Goal: Book appointment/travel/reservation

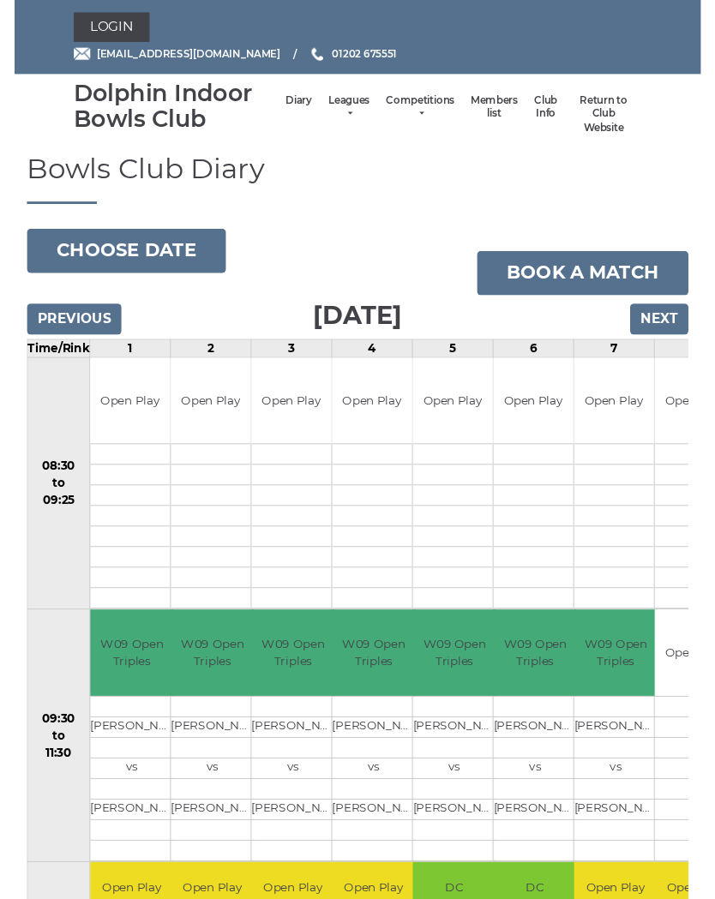
scroll to position [39, 0]
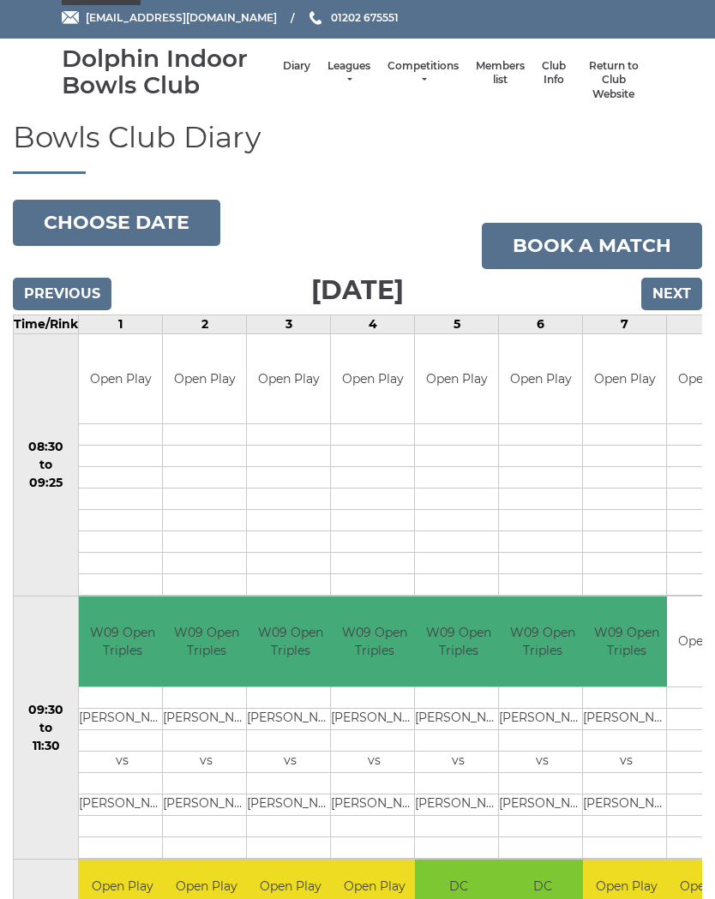
click at [46, 286] on input "Previous" at bounding box center [62, 294] width 99 height 33
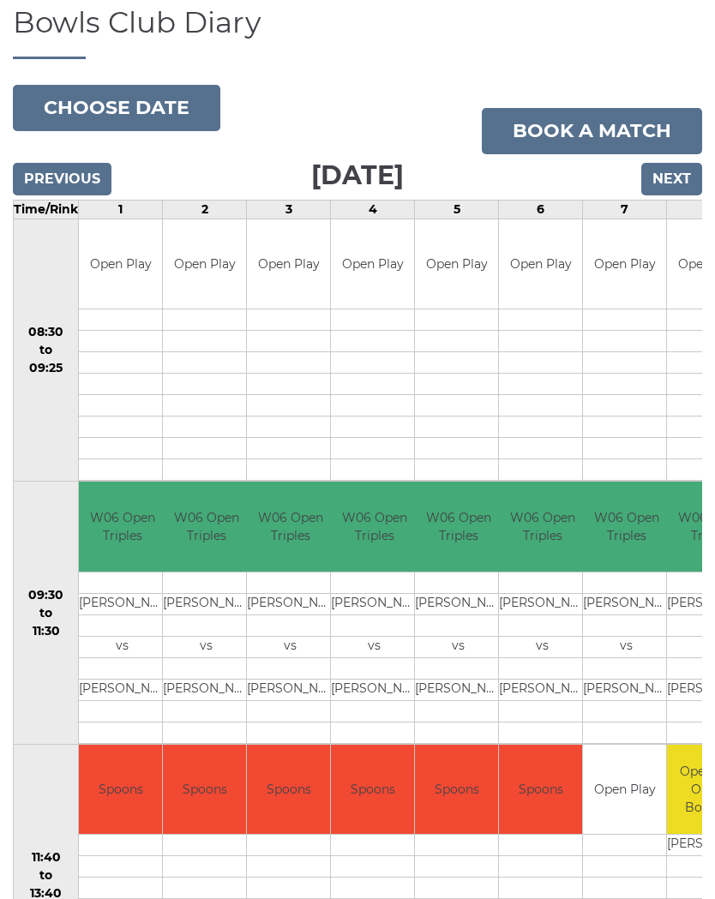
scroll to position [148, 0]
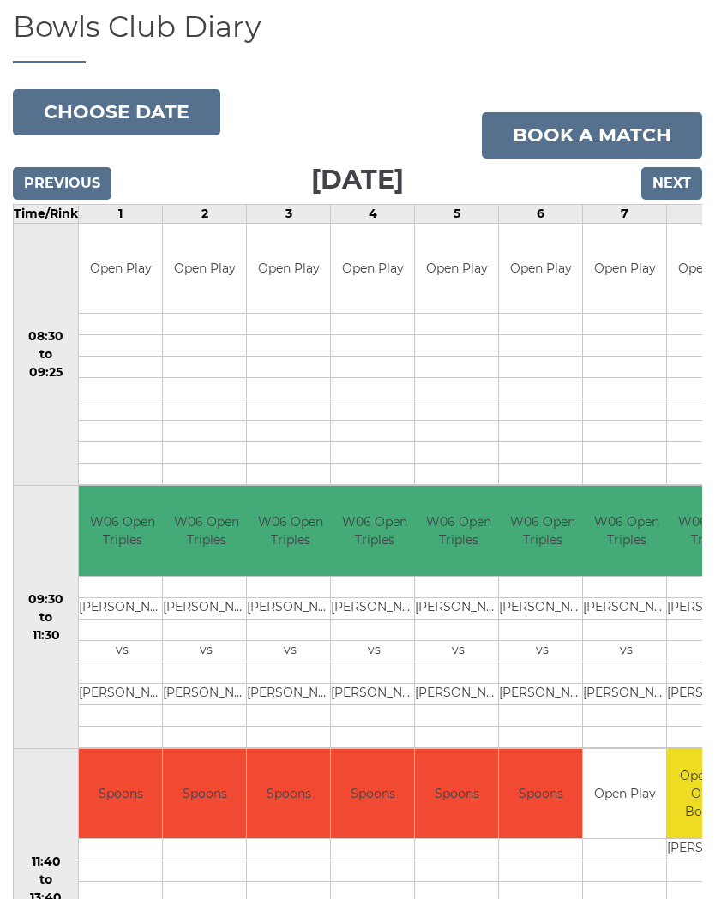
click at [669, 182] on input "Next" at bounding box center [671, 184] width 61 height 33
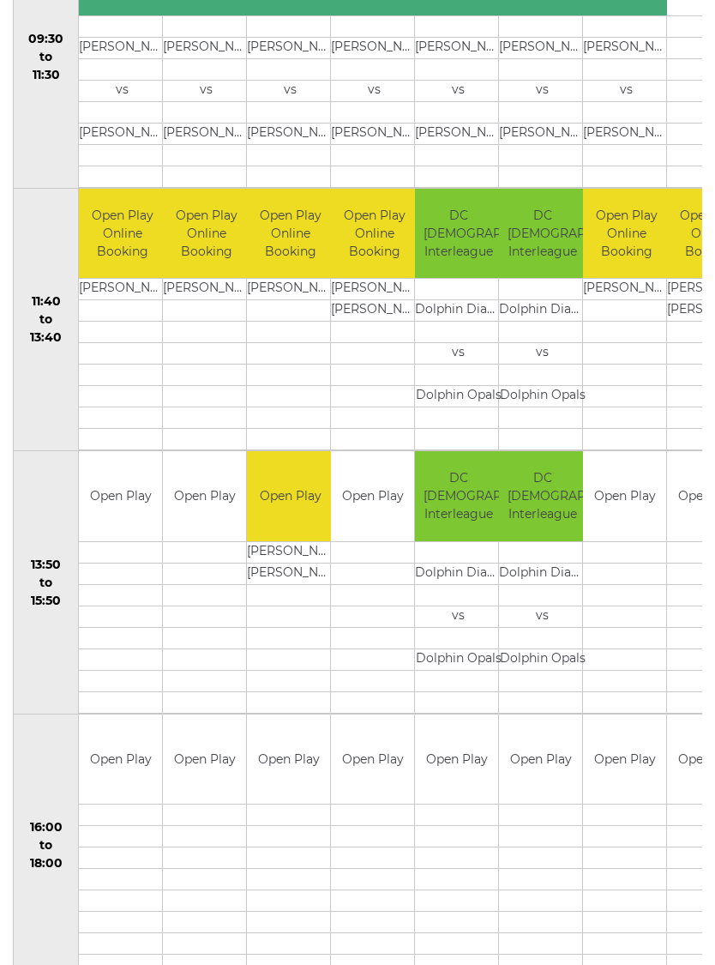
scroll to position [710, 0]
click at [101, 543] on td at bounding box center [120, 551] width 83 height 21
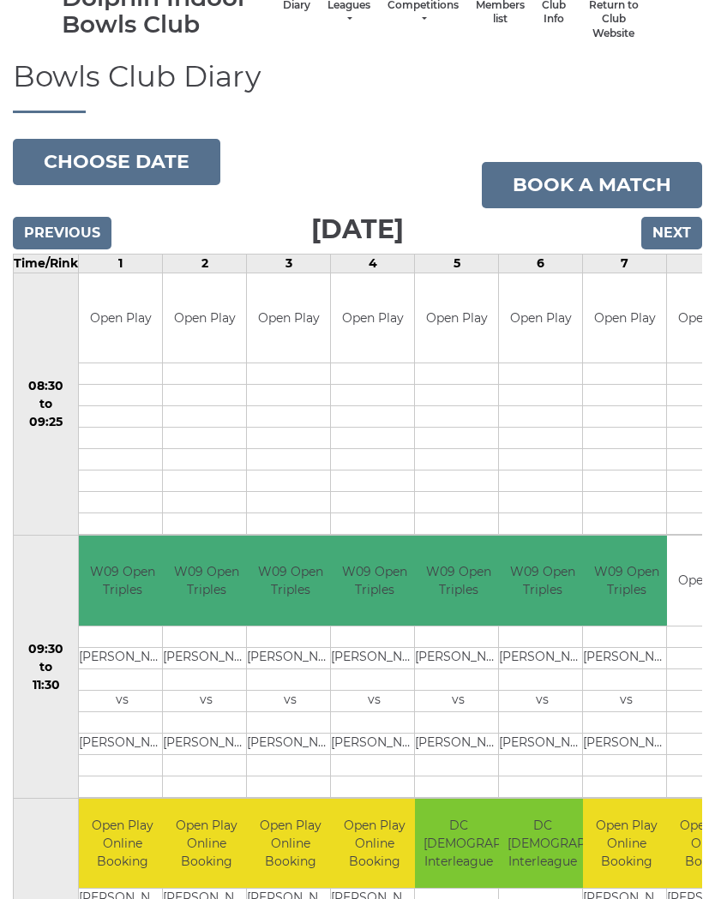
scroll to position [0, 0]
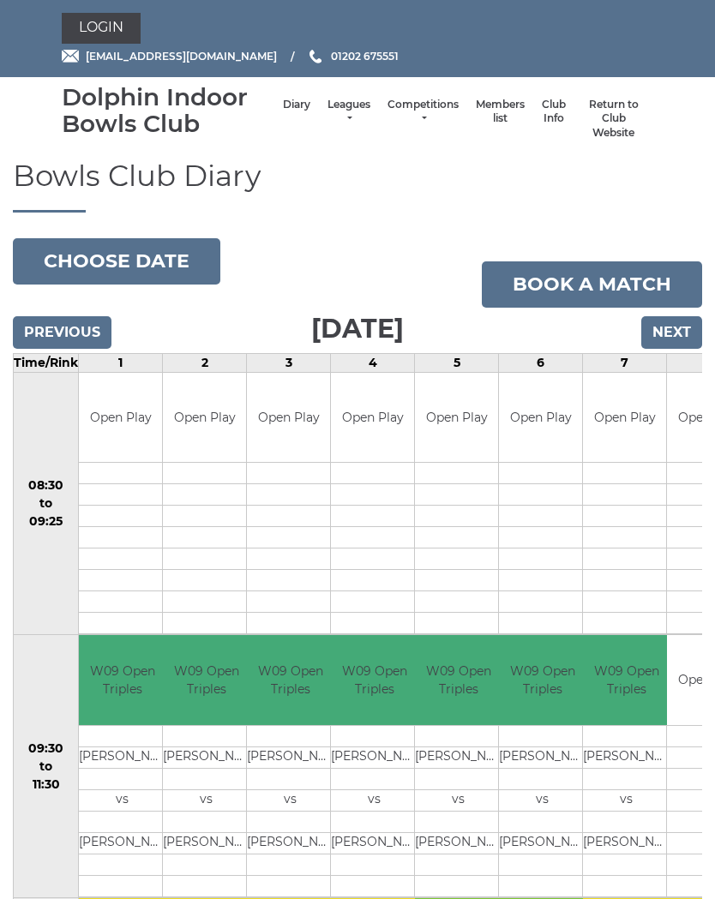
click at [111, 37] on link "Login" at bounding box center [101, 28] width 79 height 31
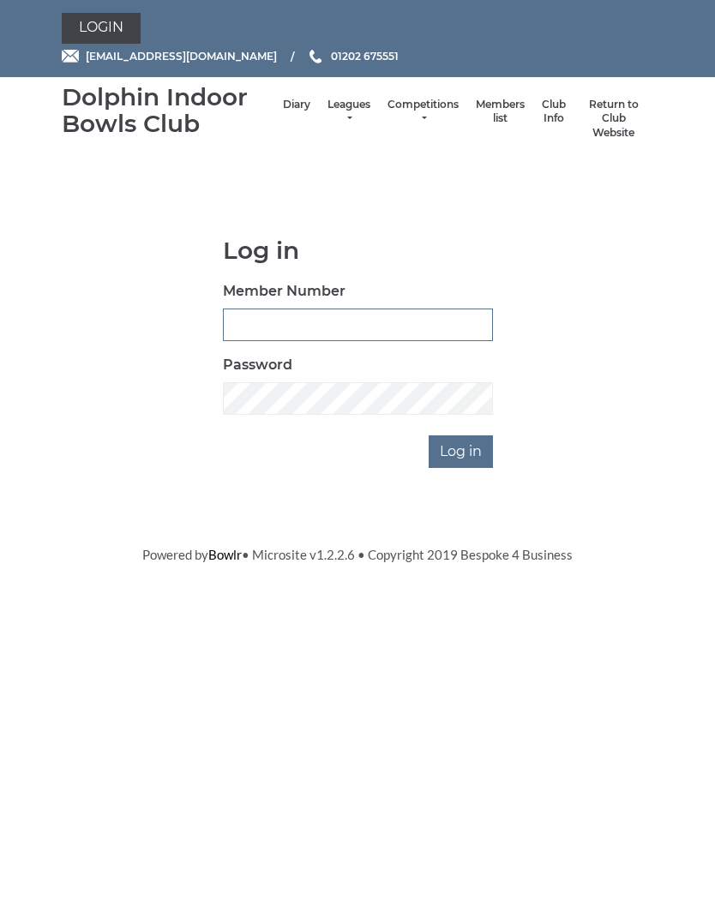
click at [346, 317] on input "Member Number" at bounding box center [358, 325] width 270 height 33
type input "3347"
click at [478, 449] on input "Log in" at bounding box center [461, 452] width 64 height 33
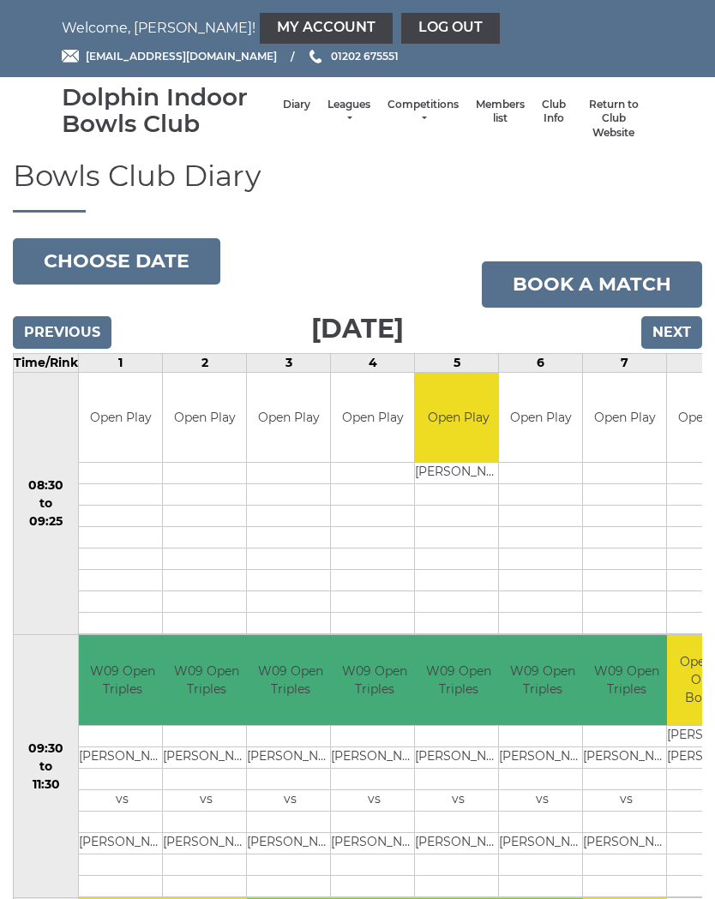
click at [127, 253] on button "Choose date" at bounding box center [116, 261] width 207 height 46
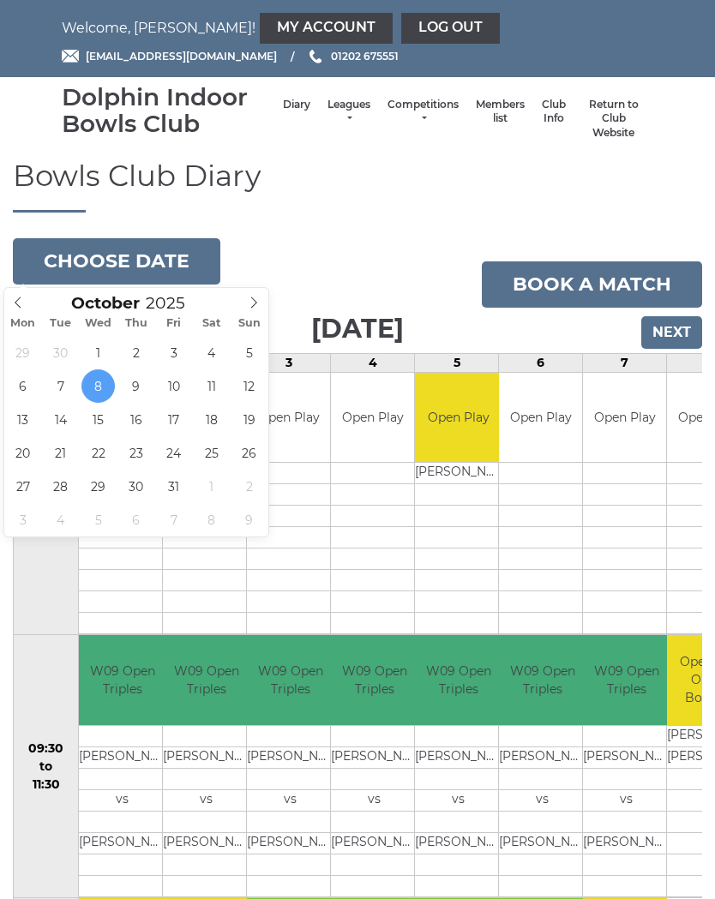
type input "[DATE]"
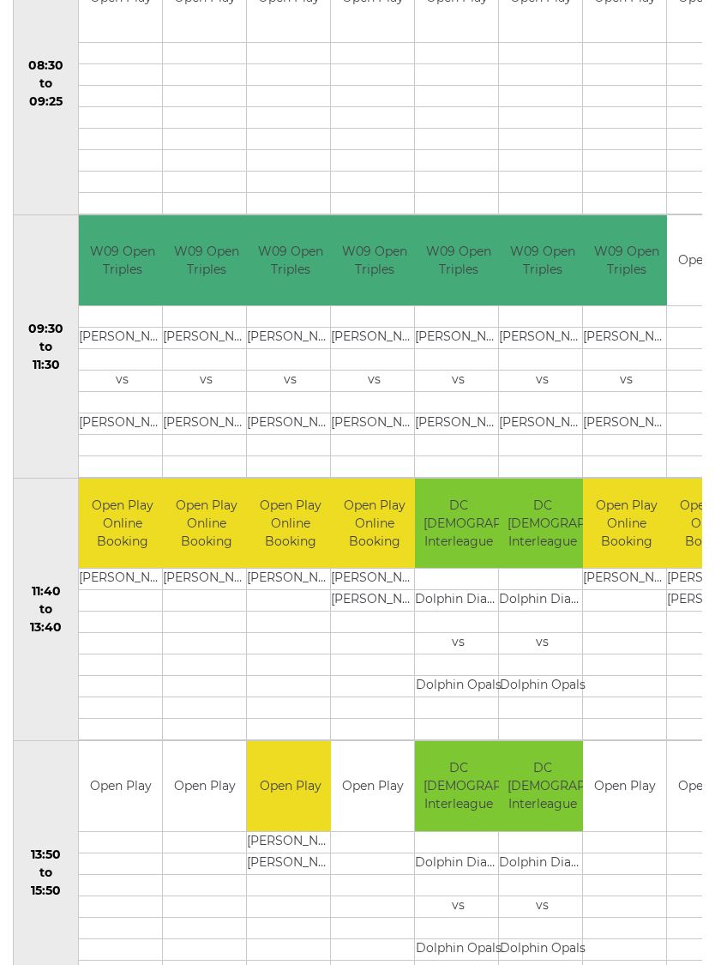
scroll to position [420, 0]
click at [124, 811] on td "Open Play" at bounding box center [120, 786] width 83 height 90
click at [130, 831] on td at bounding box center [120, 841] width 83 height 21
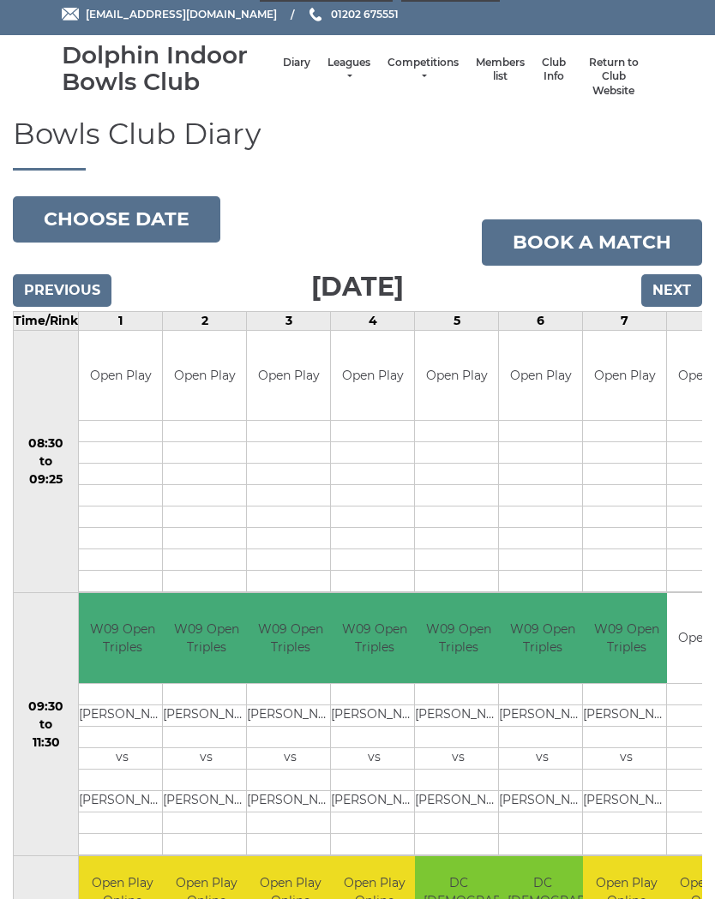
scroll to position [0, 0]
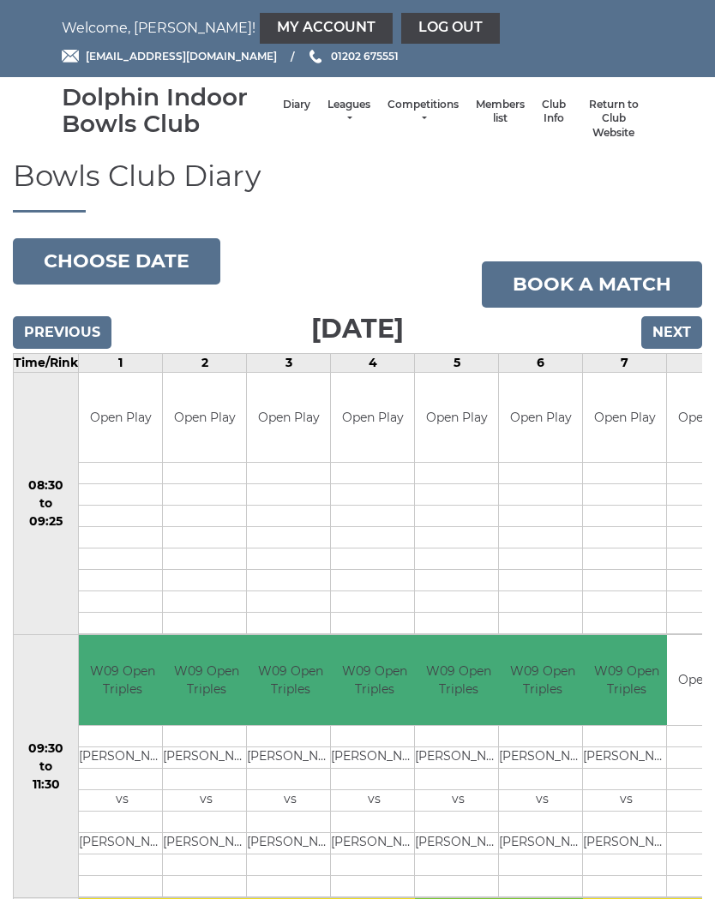
click at [604, 274] on link "Book a match" at bounding box center [592, 285] width 220 height 46
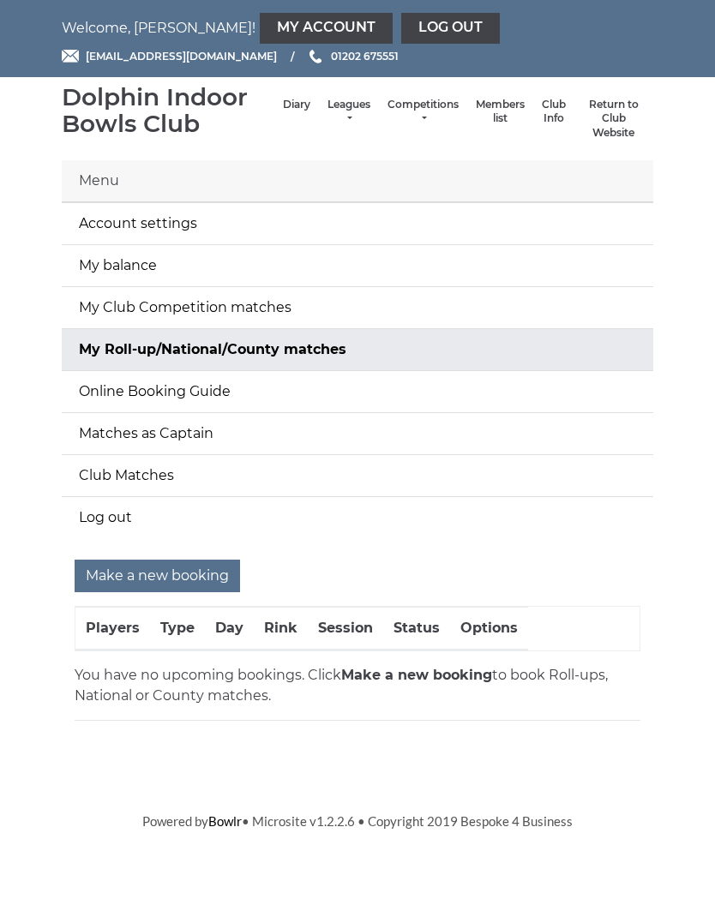
click at [187, 574] on input "Make a new booking" at bounding box center [157, 576] width 165 height 33
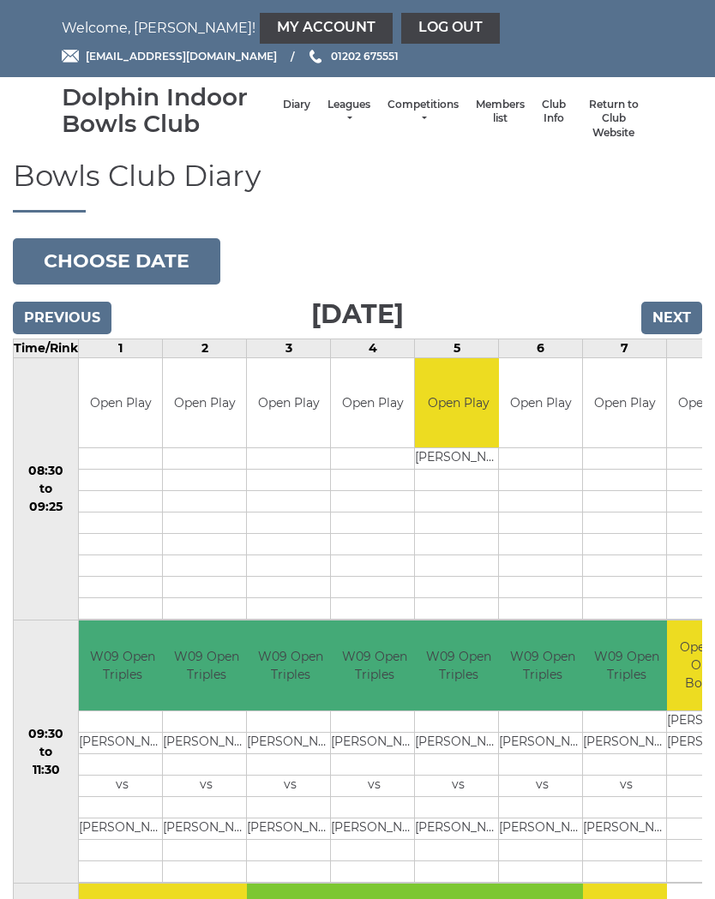
click at [141, 260] on button "Choose date" at bounding box center [116, 261] width 207 height 46
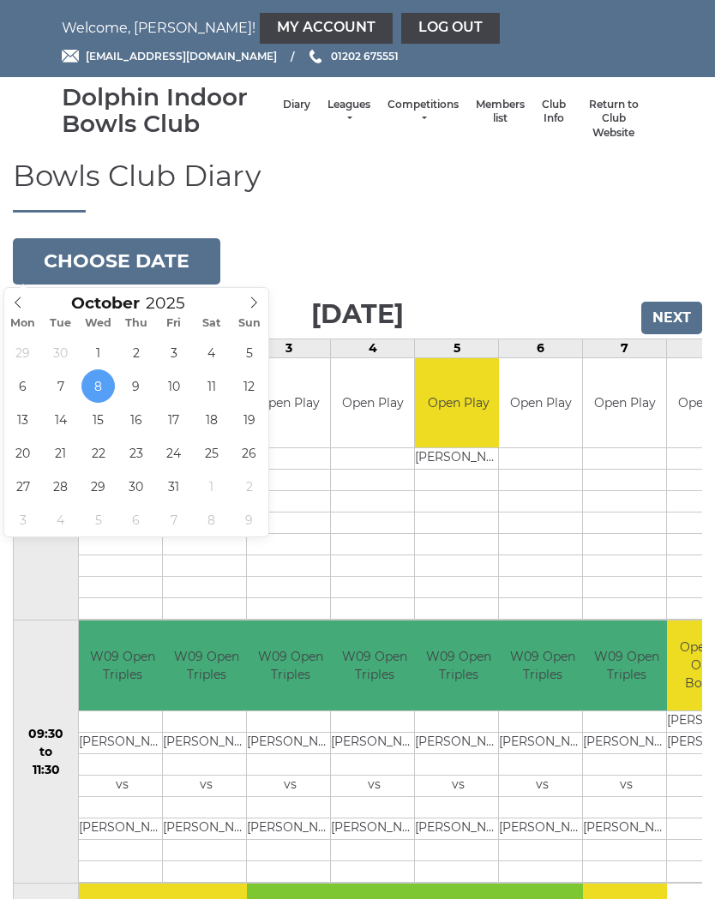
type input "[DATE]"
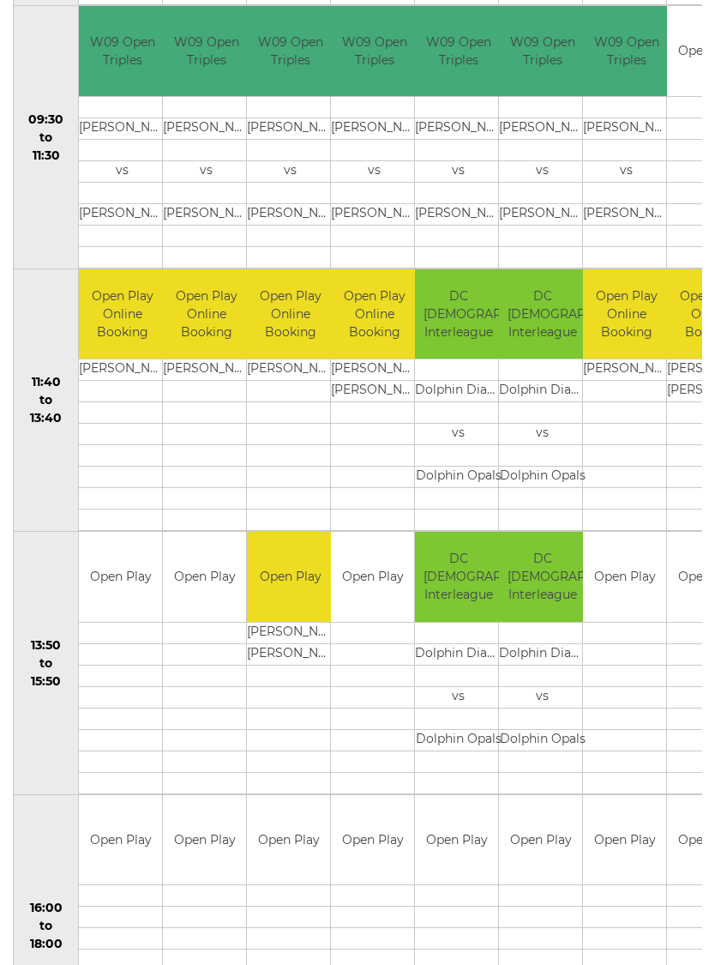
scroll to position [615, 0]
click at [0, 0] on link "Book slot" at bounding box center [0, 0] width 0 height 0
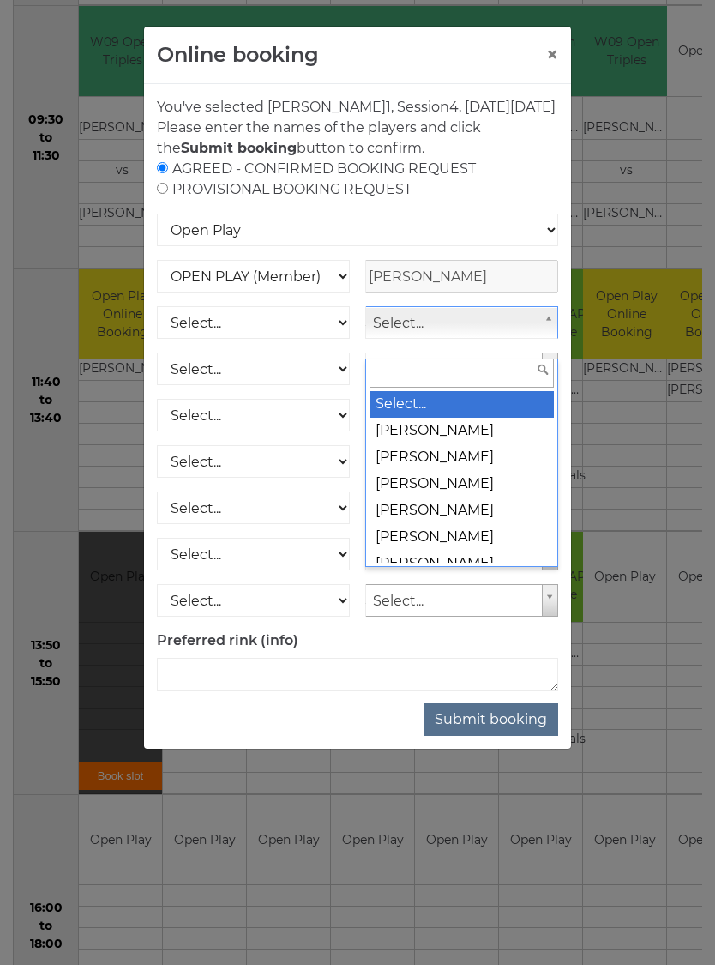
scroll to position [614, 0]
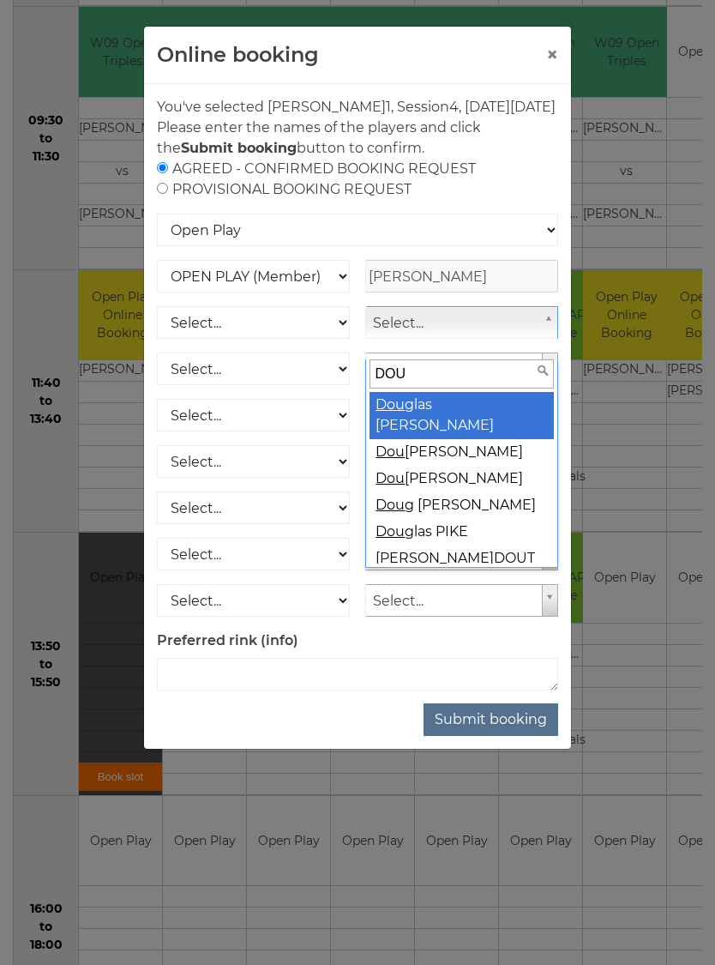
type input "DOUG"
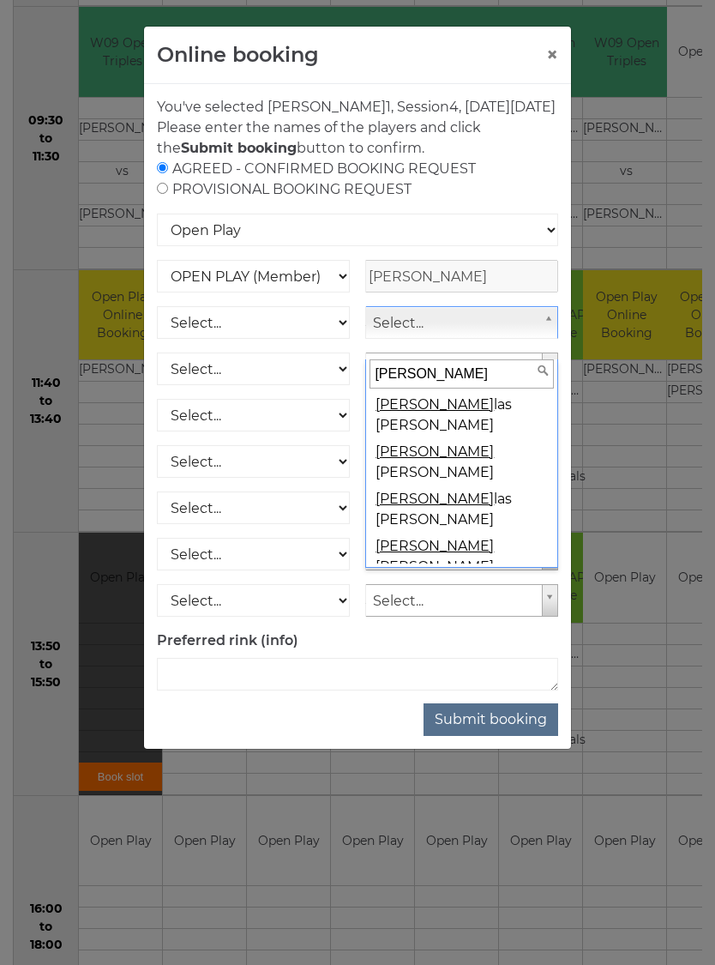
select select "608"
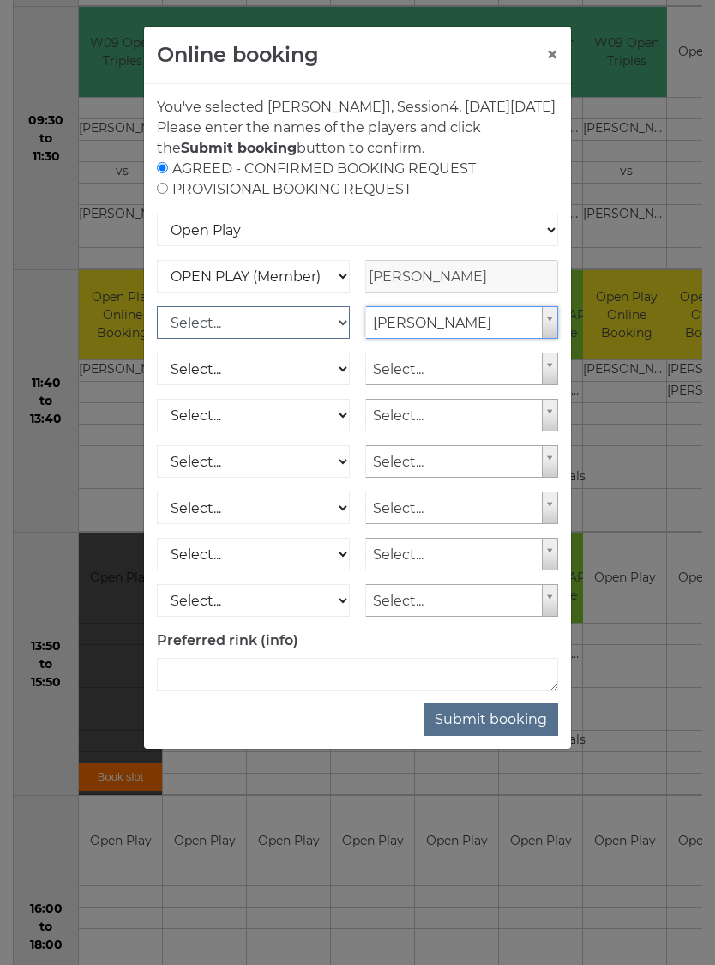
click at [340, 339] on select "Select... OPEN PLAY (Member) OPEN PLAY (Visitor) SPOONS (Member) SPOONS (Visito…" at bounding box center [253, 322] width 193 height 33
select select "1_12"
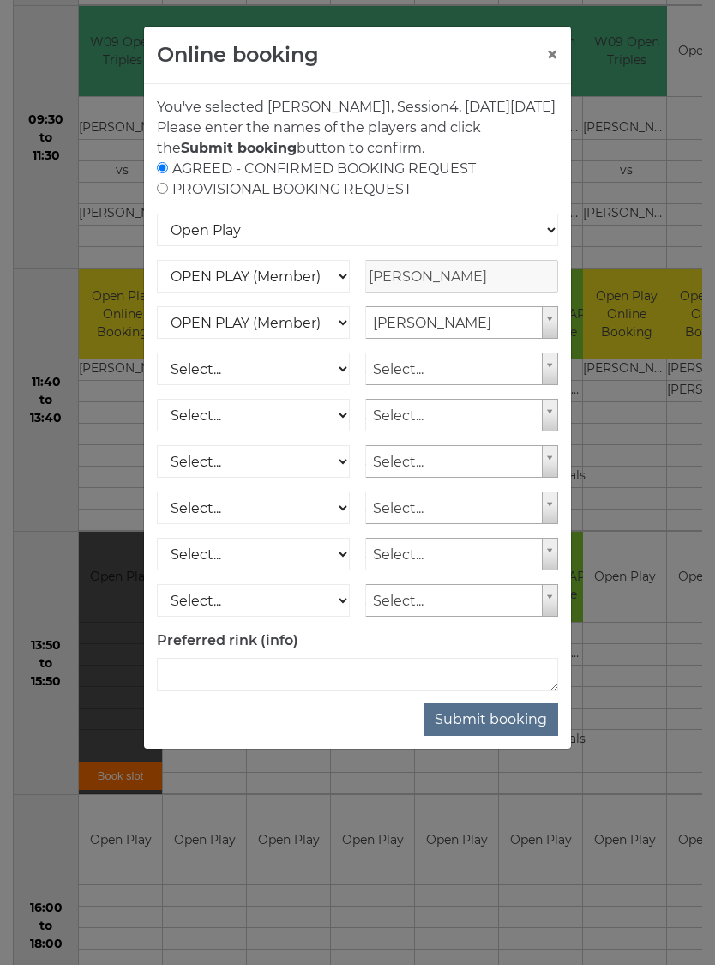
click at [508, 736] on button "Submit booking" at bounding box center [491, 719] width 135 height 33
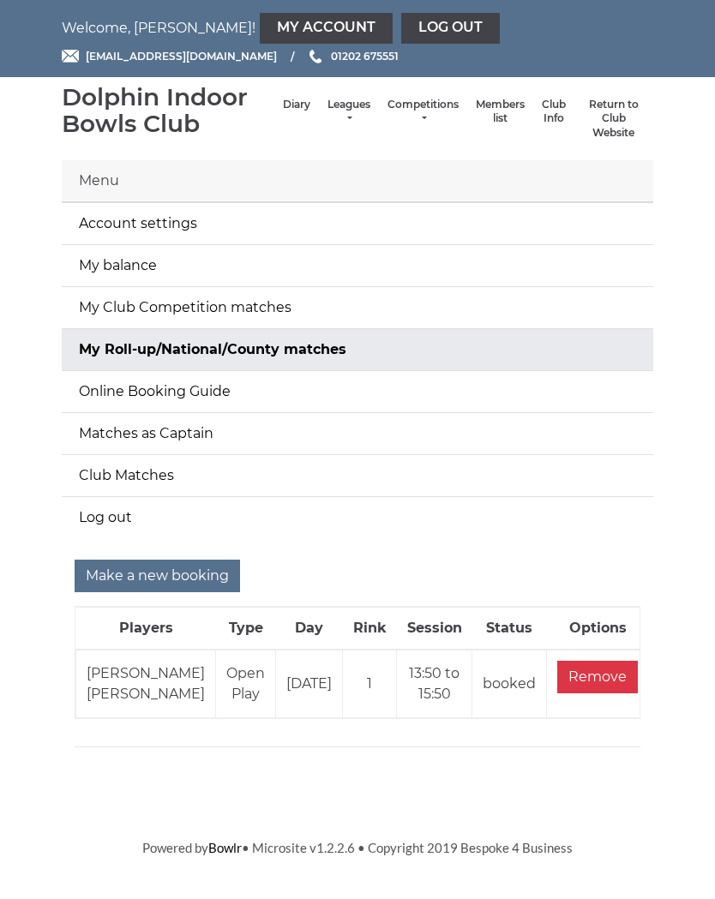
click at [130, 262] on link "My balance" at bounding box center [358, 265] width 592 height 41
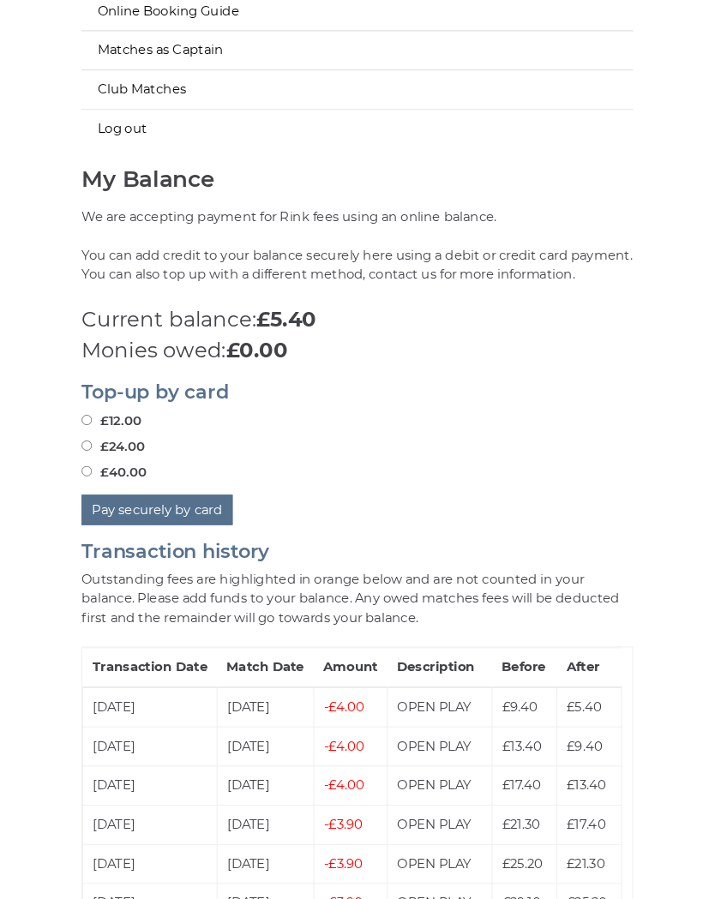
scroll to position [445, 0]
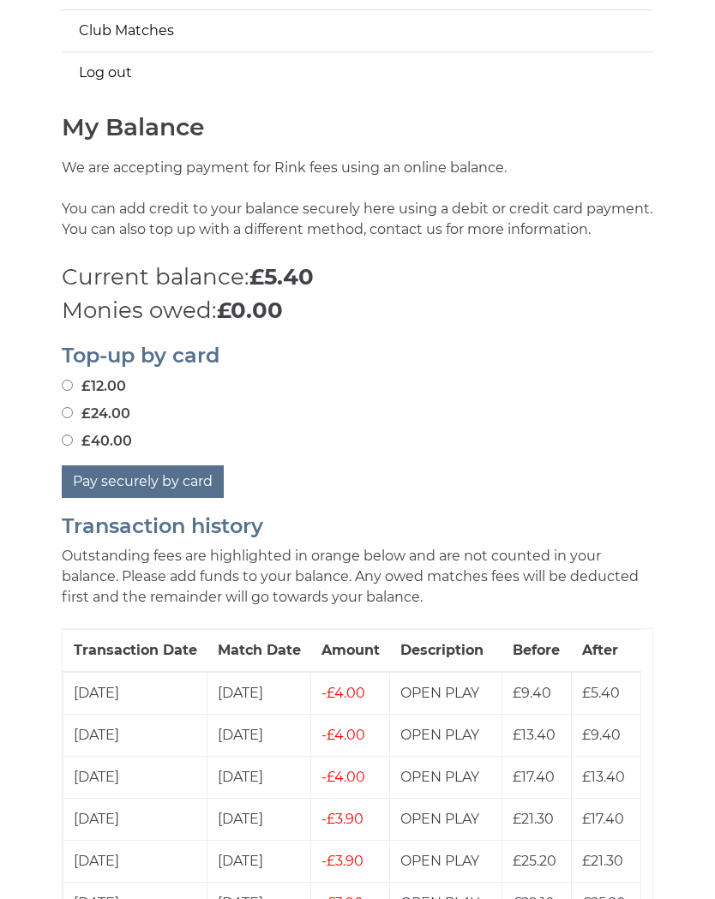
click at [101, 412] on label "£24.00" at bounding box center [96, 414] width 69 height 21
click at [73, 412] on input "£24.00" at bounding box center [67, 412] width 11 height 11
radio input "true"
click at [174, 479] on button "Pay securely by card" at bounding box center [143, 482] width 162 height 33
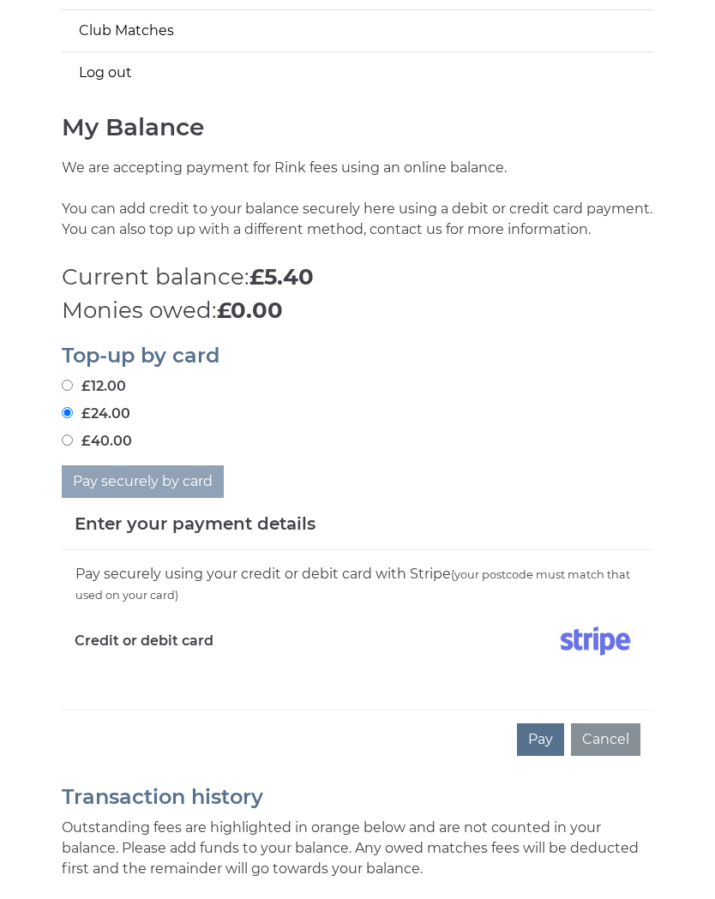
scroll to position [475, 0]
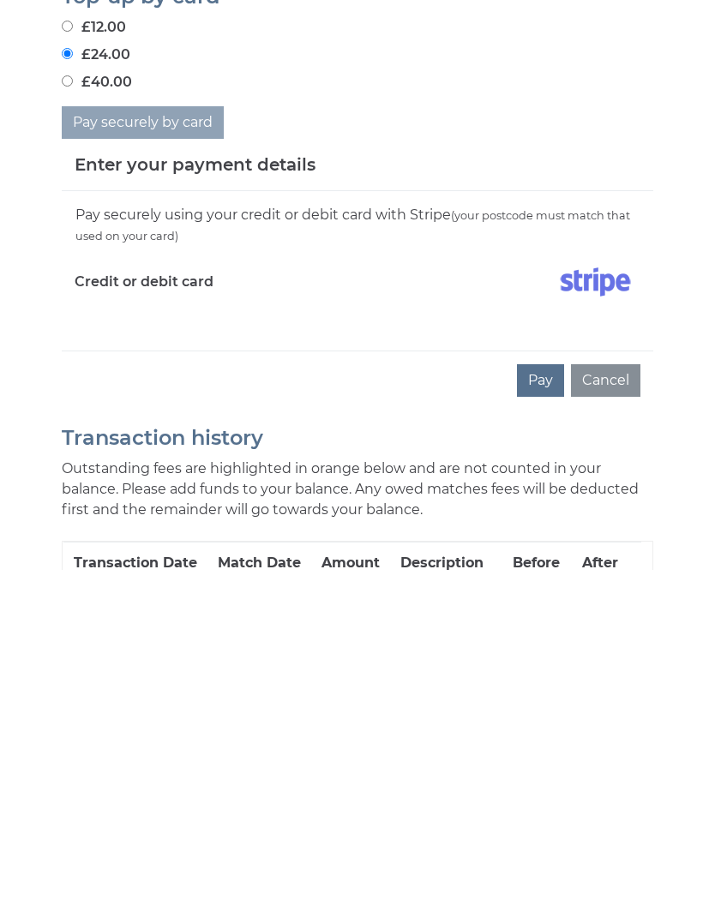
click at [538, 694] on button "Pay" at bounding box center [540, 710] width 47 height 33
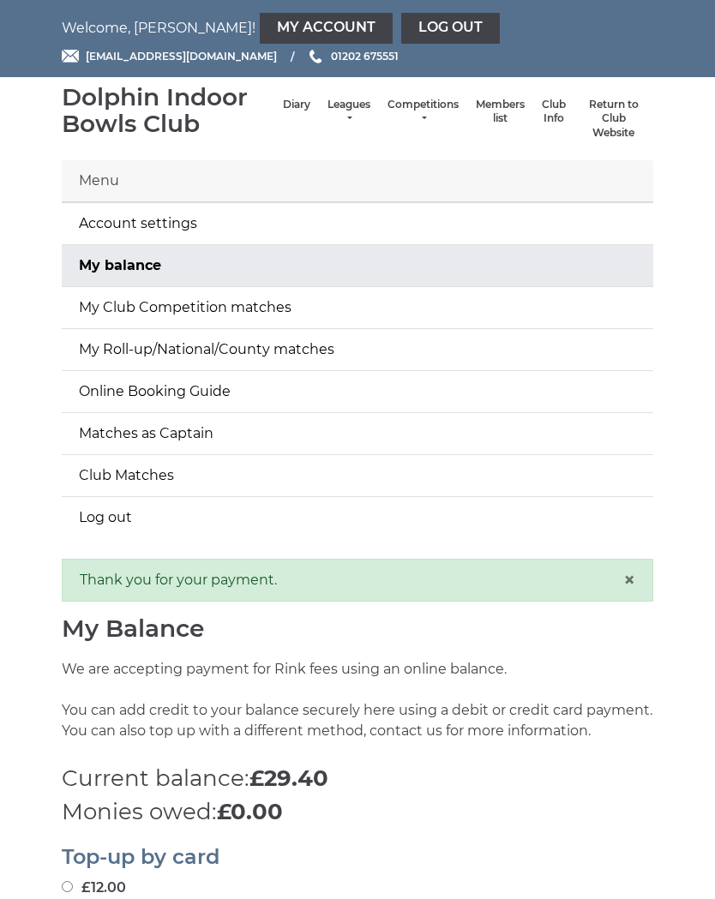
click at [401, 33] on link "Log out" at bounding box center [450, 28] width 99 height 31
